Goal: Use online tool/utility: Utilize a website feature to perform a specific function

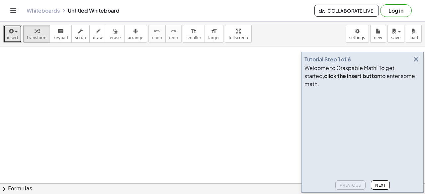
click at [9, 27] on icon "button" at bounding box center [11, 31] width 6 height 8
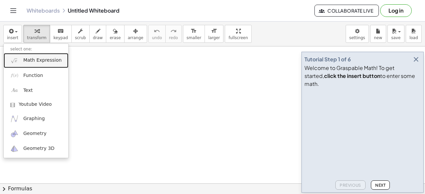
click at [30, 56] on link "Math Expression" at bounding box center [36, 60] width 65 height 15
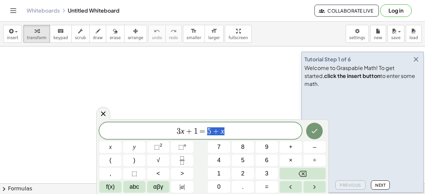
drag, startPoint x: 235, startPoint y: 134, endPoint x: 173, endPoint y: 125, distance: 63.3
click at [173, 125] on div "******** 3 x + 1 = 5 + x" at bounding box center [200, 130] width 202 height 17
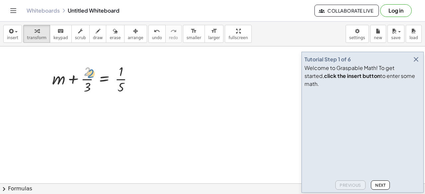
drag, startPoint x: 88, startPoint y: 75, endPoint x: 90, endPoint y: 71, distance: 3.7
click at [90, 72] on div at bounding box center [95, 78] width 93 height 33
drag, startPoint x: 86, startPoint y: 80, endPoint x: 123, endPoint y: 103, distance: 43.5
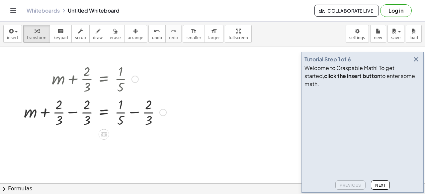
drag, startPoint x: 78, startPoint y: 113, endPoint x: 92, endPoint y: 111, distance: 14.7
click at [78, 112] on div at bounding box center [95, 111] width 149 height 33
click at [124, 110] on div at bounding box center [109, 111] width 121 height 33
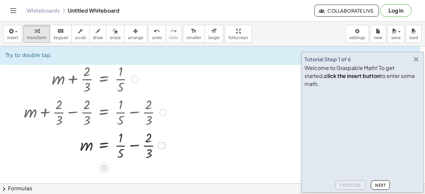
click at [137, 149] on div at bounding box center [95, 144] width 149 height 33
drag, startPoint x: 120, startPoint y: 153, endPoint x: 153, endPoint y: 138, distance: 35.5
drag, startPoint x: 147, startPoint y: 155, endPoint x: 127, endPoint y: 143, distance: 23.4
click at [127, 143] on div at bounding box center [100, 144] width 159 height 33
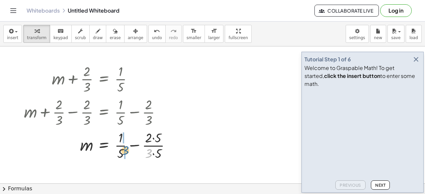
drag, startPoint x: 149, startPoint y: 154, endPoint x: 125, endPoint y: 151, distance: 23.7
click at [125, 151] on div at bounding box center [100, 144] width 159 height 33
click at [129, 143] on div at bounding box center [105, 144] width 169 height 33
click at [161, 146] on div at bounding box center [105, 144] width 169 height 33
drag, startPoint x: 127, startPoint y: 155, endPoint x: 157, endPoint y: 154, distance: 30.5
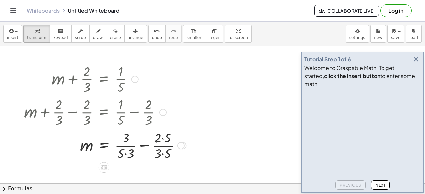
click at [127, 155] on div at bounding box center [105, 144] width 169 height 33
click at [161, 154] on div at bounding box center [102, 144] width 163 height 33
click at [158, 139] on div at bounding box center [102, 144] width 163 height 33
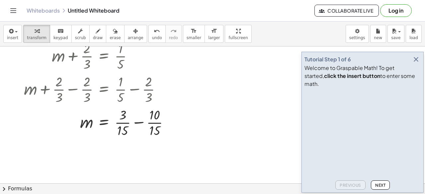
scroll to position [24, 0]
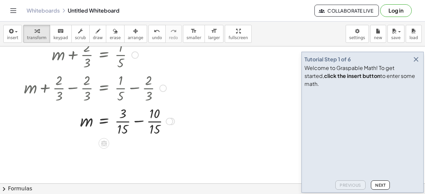
click at [138, 119] on div at bounding box center [99, 120] width 157 height 33
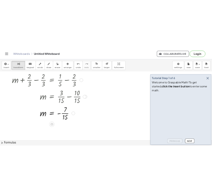
scroll to position [54, 0]
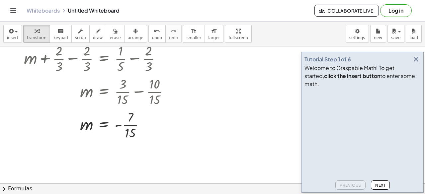
click at [193, 17] on div "Whiteboards Untitled Whiteboard Collaborate Live Log in" at bounding box center [212, 10] width 409 height 21
click at [416, 63] on icon "button" at bounding box center [416, 59] width 8 height 8
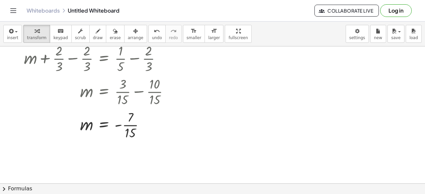
click at [342, 89] on div at bounding box center [212, 152] width 425 height 318
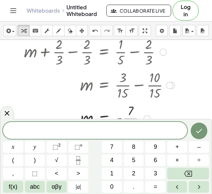
click at [54, 69] on div at bounding box center [99, 84] width 157 height 33
click at [11, 113] on div at bounding box center [7, 112] width 14 height 13
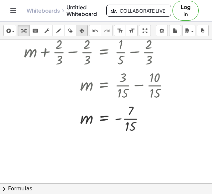
click at [84, 32] on div "button" at bounding box center [81, 31] width 9 height 8
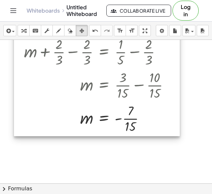
click at [60, 73] on div at bounding box center [97, 68] width 166 height 136
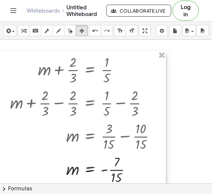
drag, startPoint x: 60, startPoint y: 73, endPoint x: 40, endPoint y: 136, distance: 66.4
click at [40, 136] on div at bounding box center [83, 119] width 166 height 136
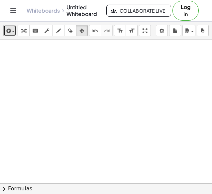
click at [13, 32] on span "button" at bounding box center [13, 31] width 3 height 1
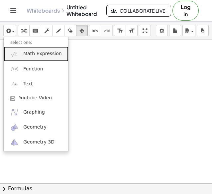
click at [24, 53] on span "Math Expression" at bounding box center [42, 53] width 38 height 7
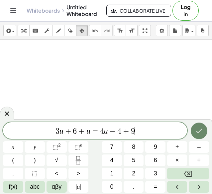
click at [198, 130] on icon "Done" at bounding box center [199, 131] width 8 height 8
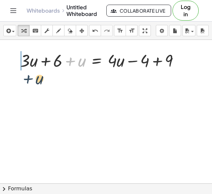
drag, startPoint x: 76, startPoint y: 63, endPoint x: 24, endPoint y: 79, distance: 54.2
click at [24, 79] on div "+ u + · 3 · u + 6 + u = + · 4 · u − 4 + 9" at bounding box center [106, 145] width 212 height 318
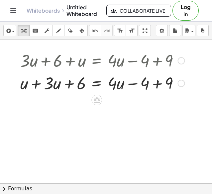
click at [35, 84] on div at bounding box center [102, 82] width 171 height 23
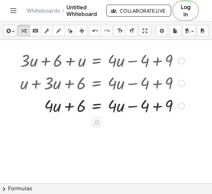
click at [160, 106] on div at bounding box center [102, 105] width 171 height 23
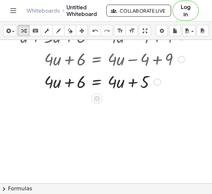
scroll to position [101, 0]
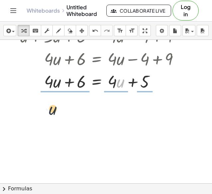
drag, startPoint x: 117, startPoint y: 83, endPoint x: 40, endPoint y: 101, distance: 79.7
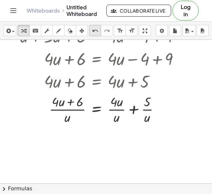
click at [94, 31] on icon "undo" at bounding box center [95, 31] width 6 height 8
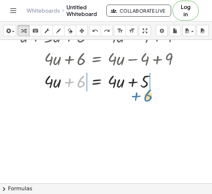
drag, startPoint x: 80, startPoint y: 86, endPoint x: 147, endPoint y: 100, distance: 68.1
click at [147, 100] on div "+ · 3 · u + 6 + u = + · 4 · u − 4 + 9 + u + · 3 · u + 6 = + · 4 · u − 4 + 9 + ·…" at bounding box center [106, 98] width 212 height 318
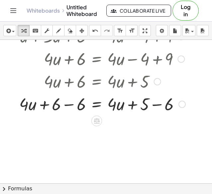
click at [70, 104] on div at bounding box center [102, 103] width 173 height 23
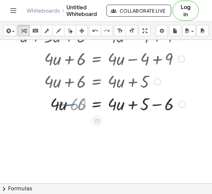
click at [145, 104] on div at bounding box center [103, 103] width 172 height 23
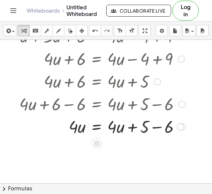
click at [160, 123] on div at bounding box center [102, 126] width 173 height 23
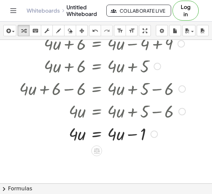
scroll to position [116, 0]
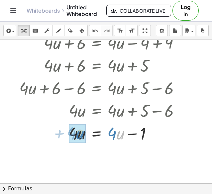
drag, startPoint x: 120, startPoint y: 137, endPoint x: 79, endPoint y: 137, distance: 40.5
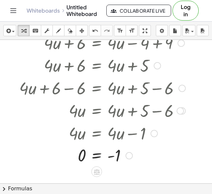
scroll to position [150, 0]
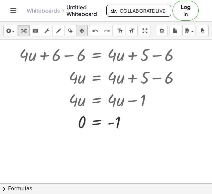
click at [85, 31] on div "button" at bounding box center [81, 31] width 9 height 8
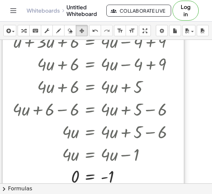
drag, startPoint x: 159, startPoint y: 97, endPoint x: 151, endPoint y: 146, distance: 49.7
click at [152, 150] on div at bounding box center [93, 97] width 181 height 183
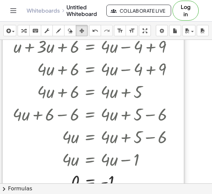
drag, startPoint x: 160, startPoint y: 66, endPoint x: 154, endPoint y: 138, distance: 71.9
click at [155, 139] on div at bounding box center [93, 102] width 181 height 183
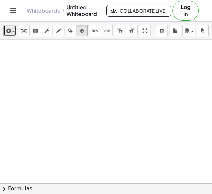
click at [12, 30] on span "button" at bounding box center [11, 31] width 1 height 5
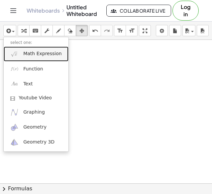
click at [35, 57] on span "Math Expression" at bounding box center [42, 53] width 38 height 7
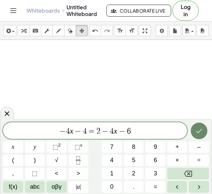
click at [192, 130] on button "Done" at bounding box center [198, 130] width 17 height 17
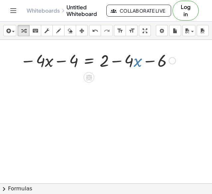
click at [134, 62] on div at bounding box center [98, 60] width 162 height 23
drag, startPoint x: 106, startPoint y: 61, endPoint x: 177, endPoint y: 67, distance: 70.6
click at [177, 67] on div at bounding box center [98, 60] width 162 height 23
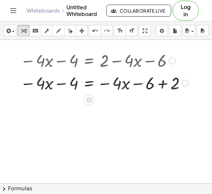
click at [161, 83] on div at bounding box center [104, 82] width 174 height 23
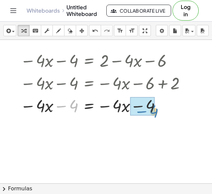
drag, startPoint x: 74, startPoint y: 106, endPoint x: 154, endPoint y: 110, distance: 79.4
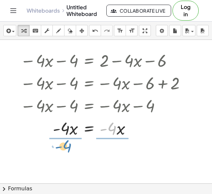
drag, startPoint x: 112, startPoint y: 104, endPoint x: 70, endPoint y: 117, distance: 44.3
click at [70, 117] on div at bounding box center [104, 127] width 174 height 23
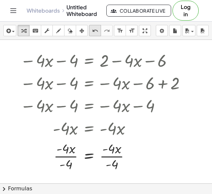
click at [93, 33] on icon "undo" at bounding box center [95, 31] width 6 height 8
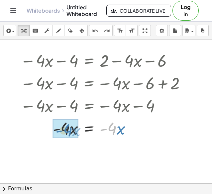
drag, startPoint x: 116, startPoint y: 133, endPoint x: 72, endPoint y: 134, distance: 44.2
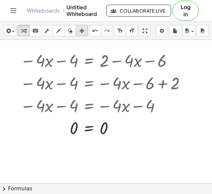
click at [82, 28] on icon "button" at bounding box center [81, 31] width 5 height 8
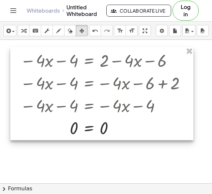
click at [180, 51] on div at bounding box center [101, 93] width 183 height 93
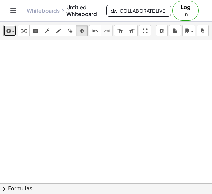
click at [13, 30] on div "button" at bounding box center [10, 31] width 10 height 8
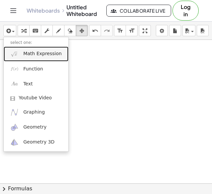
click at [32, 52] on span "Math Expression" at bounding box center [42, 53] width 38 height 7
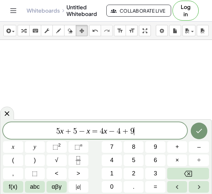
click at [195, 130] on icon "Done" at bounding box center [199, 131] width 8 height 8
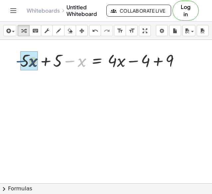
drag, startPoint x: 80, startPoint y: 62, endPoint x: 31, endPoint y: 62, distance: 48.4
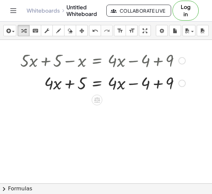
click at [156, 85] on div at bounding box center [103, 82] width 172 height 23
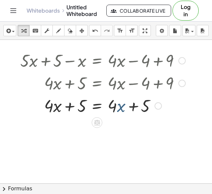
click at [122, 108] on div at bounding box center [103, 105] width 172 height 23
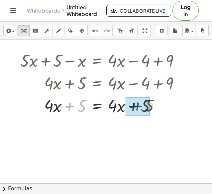
drag, startPoint x: 81, startPoint y: 108, endPoint x: 151, endPoint y: 109, distance: 70.7
click at [152, 109] on div at bounding box center [103, 105] width 172 height 23
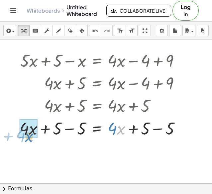
drag, startPoint x: 120, startPoint y: 128, endPoint x: 30, endPoint y: 135, distance: 90.9
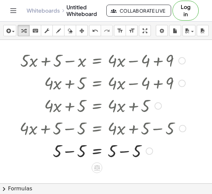
click at [79, 148] on div at bounding box center [102, 150] width 173 height 23
click at [127, 145] on div at bounding box center [102, 150] width 173 height 23
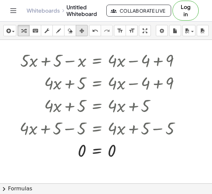
click at [85, 30] on div "button" at bounding box center [81, 31] width 9 height 8
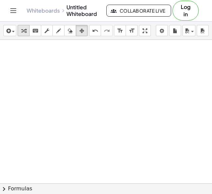
click at [27, 30] on div "button" at bounding box center [23, 31] width 9 height 8
click at [13, 30] on div "button" at bounding box center [10, 31] width 10 height 8
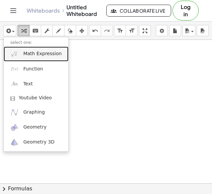
click at [22, 31] on icon "button" at bounding box center [23, 31] width 5 height 8
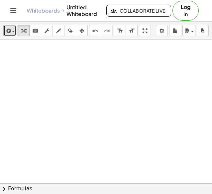
click at [13, 32] on div "button" at bounding box center [10, 31] width 10 height 8
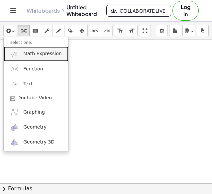
click at [28, 55] on span "Math Expression" at bounding box center [42, 53] width 38 height 7
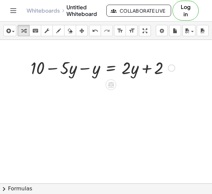
click at [78, 69] on div at bounding box center [102, 67] width 151 height 23
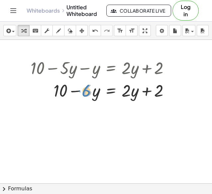
drag, startPoint x: 97, startPoint y: 103, endPoint x: 86, endPoint y: 92, distance: 15.2
click at [86, 92] on div at bounding box center [102, 90] width 151 height 23
drag, startPoint x: 91, startPoint y: 90, endPoint x: 88, endPoint y: 91, distance: 3.6
click at [88, 91] on div at bounding box center [102, 90] width 151 height 23
click at [98, 93] on div at bounding box center [102, 90] width 151 height 23
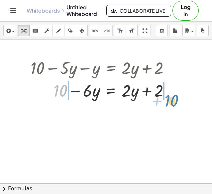
drag, startPoint x: 62, startPoint y: 88, endPoint x: 172, endPoint y: 97, distance: 109.9
click at [172, 97] on div at bounding box center [102, 90] width 151 height 23
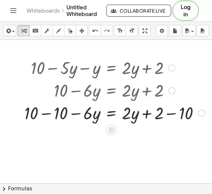
click at [135, 90] on div at bounding box center [114, 90] width 187 height 23
click at [168, 116] on div at bounding box center [114, 112] width 187 height 23
click at [51, 116] on div at bounding box center [100, 112] width 158 height 23
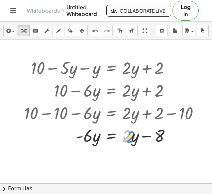
drag, startPoint x: 131, startPoint y: 116, endPoint x: 135, endPoint y: 117, distance: 4.7
click at [111, 68] on div "+ 10 − · 5 · y − y = + · 2 · y + 2 + 10 − · 6 · y = + · 2 · y + 2 + 10 − 10 − ·…" at bounding box center [111, 68] width 0 height 0
click at [130, 132] on div at bounding box center [114, 135] width 187 height 23
drag, startPoint x: 130, startPoint y: 137, endPoint x: 134, endPoint y: 138, distance: 4.4
click at [134, 138] on div at bounding box center [114, 135] width 187 height 23
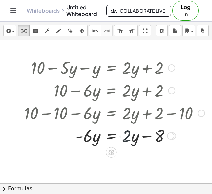
click at [135, 142] on div at bounding box center [114, 135] width 187 height 23
drag, startPoint x: 91, startPoint y: 138, endPoint x: 95, endPoint y: 141, distance: 4.6
click at [96, 142] on div at bounding box center [114, 135] width 187 height 23
click at [135, 139] on div at bounding box center [114, 135] width 187 height 23
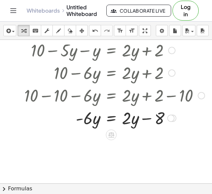
scroll to position [172, 0]
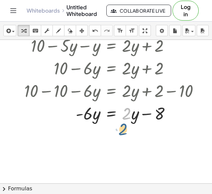
drag, startPoint x: 129, startPoint y: 112, endPoint x: 130, endPoint y: 116, distance: 4.0
click at [127, 124] on div "+ 10 − · 5 · y − y = + · 2 · y + 2 + 10 − · 6 · y = + · 2 · y + 2 + 10 − 10 − ·…" at bounding box center [111, 79] width 195 height 94
drag, startPoint x: 121, startPoint y: 103, endPoint x: 125, endPoint y: 101, distance: 4.3
click at [125, 102] on div at bounding box center [114, 113] width 187 height 23
drag, startPoint x: 129, startPoint y: 114, endPoint x: 133, endPoint y: 112, distance: 4.9
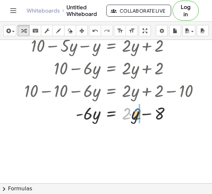
click at [133, 112] on div at bounding box center [114, 113] width 187 height 23
click at [134, 115] on div at bounding box center [114, 113] width 187 height 23
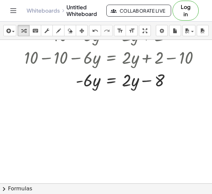
scroll to position [177, 0]
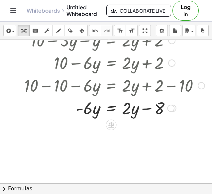
click at [131, 89] on div at bounding box center [114, 85] width 187 height 23
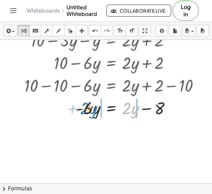
drag, startPoint x: 133, startPoint y: 103, endPoint x: 91, endPoint y: 103, distance: 41.8
click at [91, 103] on div at bounding box center [113, 107] width 184 height 23
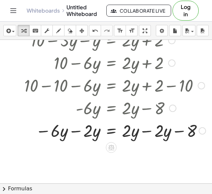
click at [76, 134] on div at bounding box center [115, 130] width 188 height 23
click at [144, 134] on div at bounding box center [116, 130] width 190 height 23
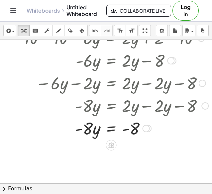
scroll to position [226, 0]
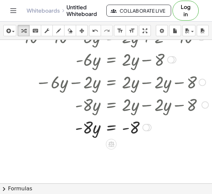
click at [94, 132] on div at bounding box center [116, 126] width 190 height 23
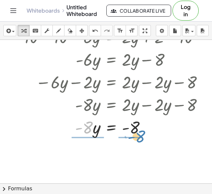
drag, startPoint x: 87, startPoint y: 129, endPoint x: 140, endPoint y: 138, distance: 53.5
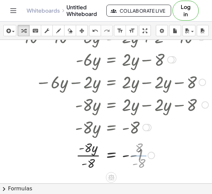
click at [83, 156] on div at bounding box center [116, 154] width 190 height 33
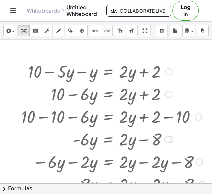
scroll to position [147, 7]
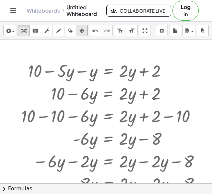
click at [78, 31] on div "button" at bounding box center [81, 31] width 9 height 8
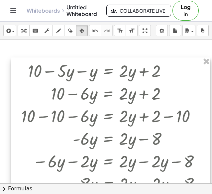
click at [107, 68] on div at bounding box center [110, 151] width 199 height 189
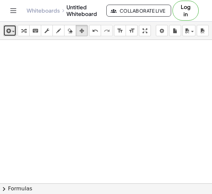
click at [13, 29] on div "button" at bounding box center [10, 31] width 10 height 8
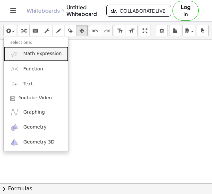
click at [23, 52] on span "Math Expression" at bounding box center [42, 53] width 38 height 7
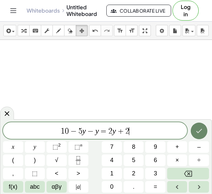
click at [200, 129] on icon "Done" at bounding box center [199, 131] width 8 height 8
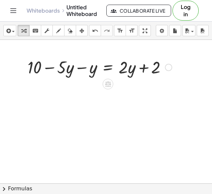
click at [78, 70] on div at bounding box center [99, 66] width 151 height 23
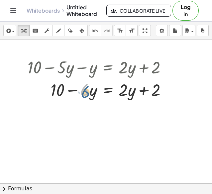
click at [81, 93] on div at bounding box center [99, 89] width 151 height 23
drag, startPoint x: 86, startPoint y: 85, endPoint x: 85, endPoint y: 93, distance: 8.3
click at [85, 102] on div "+ 10 − · 5 · y − y = + · 2 · y + 2 · y + 10 − · y = + · 2 · y + 2 · 6" at bounding box center [104, 108] width 215 height 431
click at [84, 90] on div at bounding box center [99, 89] width 151 height 23
drag, startPoint x: 82, startPoint y: 102, endPoint x: 106, endPoint y: 137, distance: 43.0
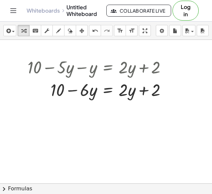
click at [106, 137] on div "+ 10 − · 5 · y − y = + · 2 · y + 2 + 10 − · y = + · 2 · y + 2 · 6" at bounding box center [104, 108] width 215 height 431
drag, startPoint x: 143, startPoint y: 107, endPoint x: 48, endPoint y: 105, distance: 94.9
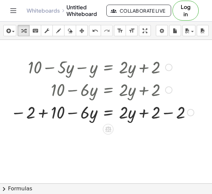
click at [44, 111] on div at bounding box center [102, 112] width 190 height 23
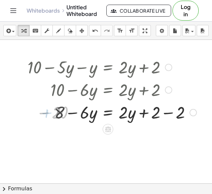
click at [151, 111] on div at bounding box center [111, 112] width 175 height 23
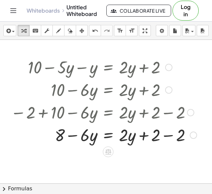
click at [165, 134] on div at bounding box center [103, 134] width 192 height 23
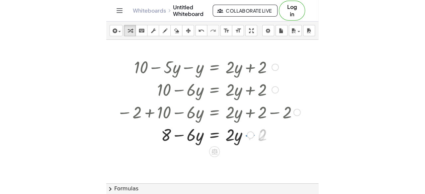
scroll to position [159, 7]
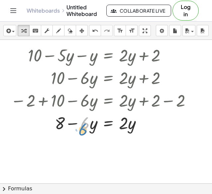
drag, startPoint x: 84, startPoint y: 123, endPoint x: 80, endPoint y: 118, distance: 6.6
click at [80, 118] on div at bounding box center [102, 122] width 190 height 23
drag, startPoint x: 83, startPoint y: 130, endPoint x: 85, endPoint y: 137, distance: 7.1
drag, startPoint x: 89, startPoint y: 125, endPoint x: 91, endPoint y: 122, distance: 4.2
click at [92, 122] on div at bounding box center [102, 122] width 190 height 23
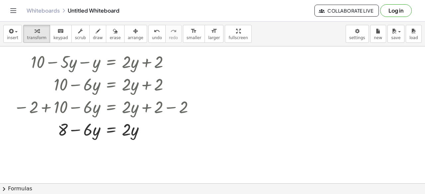
scroll to position [159, 0]
drag, startPoint x: 99, startPoint y: 162, endPoint x: 306, endPoint y: 59, distance: 231.0
drag, startPoint x: 96, startPoint y: 123, endPoint x: 137, endPoint y: 128, distance: 41.1
click at [137, 128] on div at bounding box center [105, 129] width 190 height 23
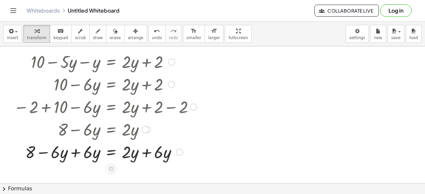
drag, startPoint x: 76, startPoint y: 150, endPoint x: 85, endPoint y: 146, distance: 9.4
click at [76, 149] on div at bounding box center [105, 151] width 190 height 23
click at [151, 151] on div at bounding box center [105, 151] width 190 height 23
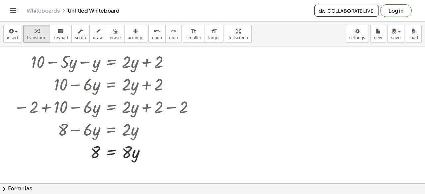
scroll to position [179, 0]
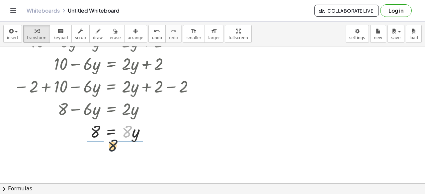
drag, startPoint x: 127, startPoint y: 133, endPoint x: 93, endPoint y: 149, distance: 37.5
